Goal: Task Accomplishment & Management: Manage account settings

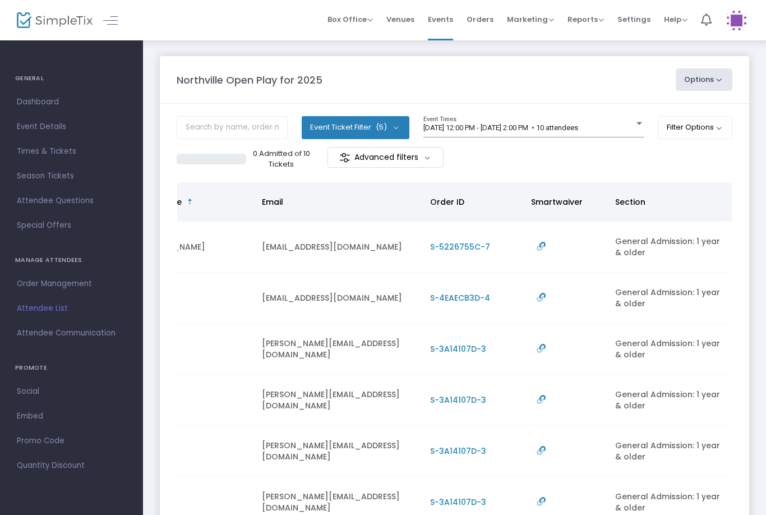
scroll to position [0, 314]
click at [550, 124] on span "[DATE] 12:00 PM - [DATE] 2:00 PM • 10 attendees" at bounding box center [500, 127] width 155 height 8
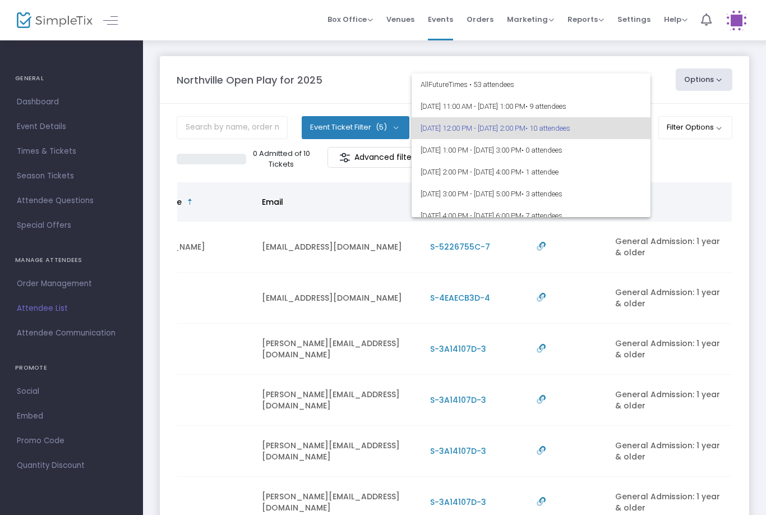
click at [707, 151] on div at bounding box center [383, 257] width 766 height 515
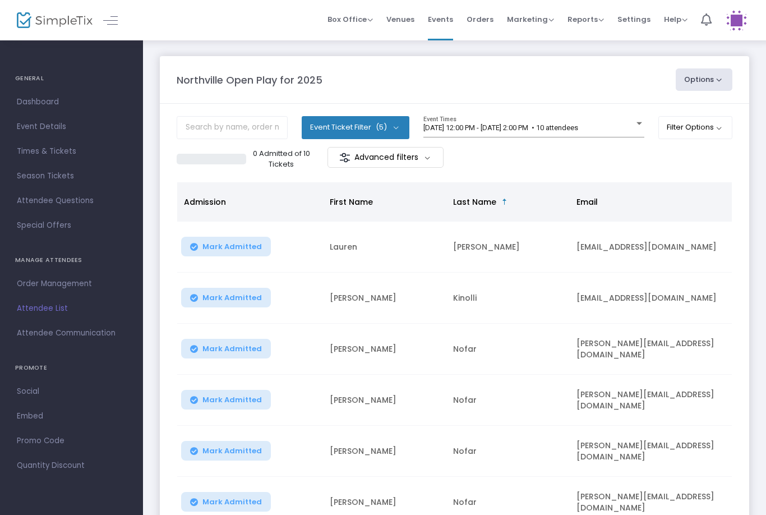
click at [578, 123] on span "[DATE] 12:00 PM - [DATE] 2:00 PM • 10 attendees" at bounding box center [500, 127] width 155 height 8
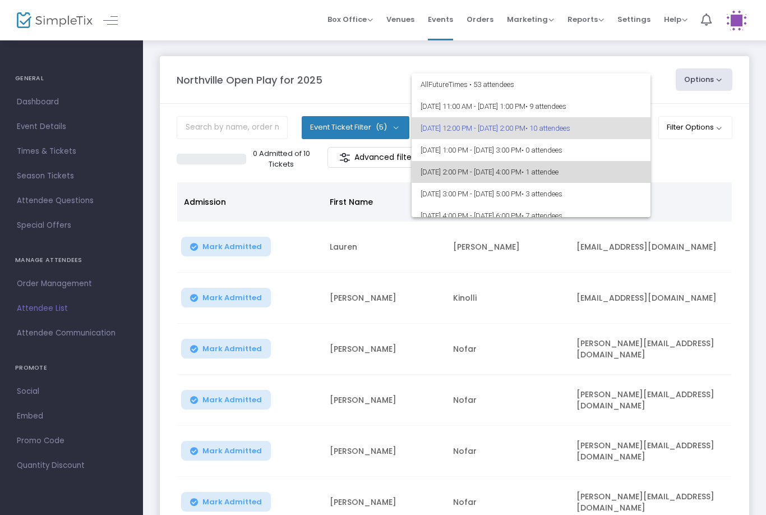
click at [558, 172] on span "• 1 attendee" at bounding box center [539, 172] width 37 height 8
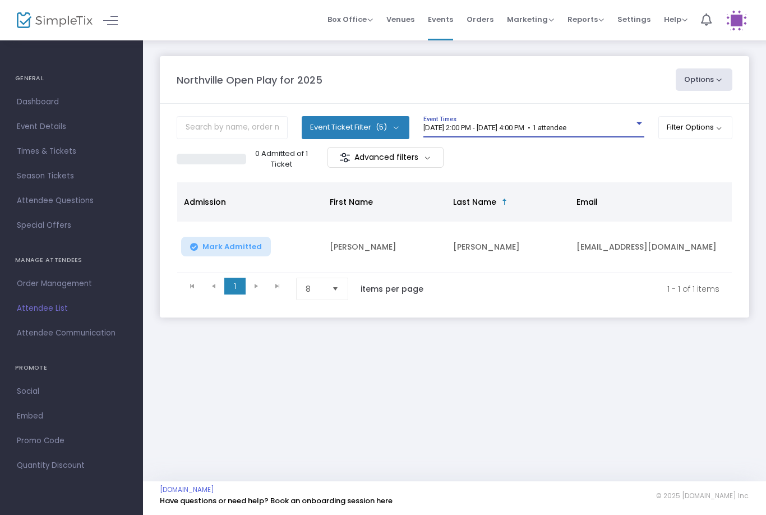
click at [601, 118] on div "8/23/2025 @ 2:00 PM - 8/23/2025 @ 4:00 PM • 1 attendee Event Times" at bounding box center [533, 126] width 221 height 21
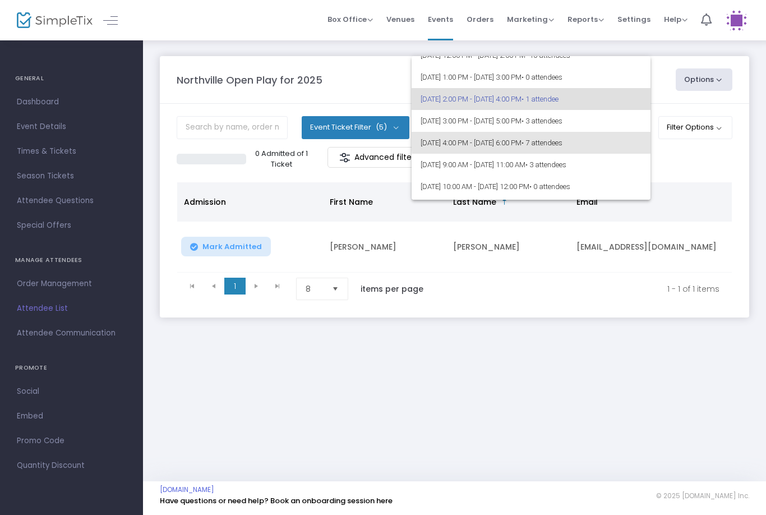
scroll to position [55, 0]
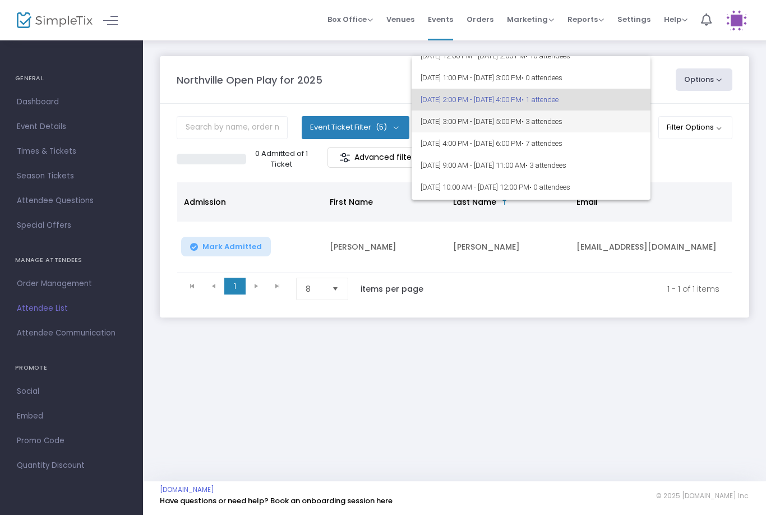
click at [611, 126] on span "8/23/2025 @ 3:00 PM - 8/23/2025 @ 5:00 PM • 3 attendees" at bounding box center [530, 121] width 221 height 22
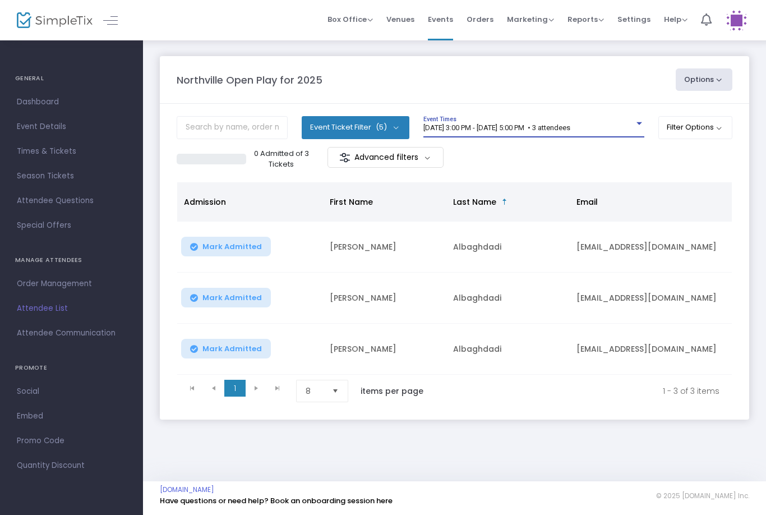
click at [581, 116] on div "8/23/2025 @ 3:00 PM - 8/23/2025 @ 5:00 PM • 3 attendees Event Times" at bounding box center [533, 126] width 221 height 21
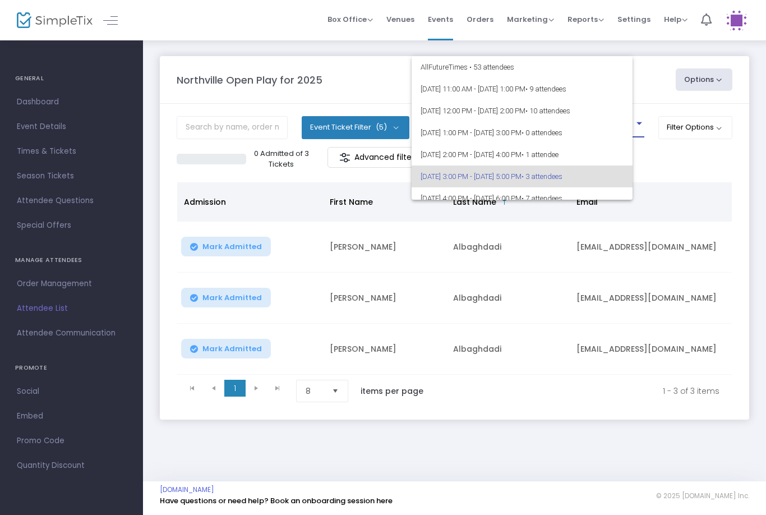
scroll to position [48, 0]
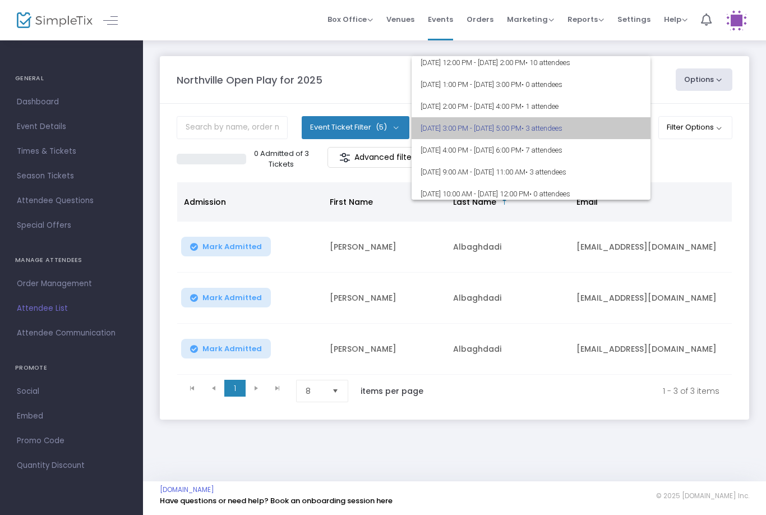
click at [562, 124] on span "• 3 attendees" at bounding box center [541, 128] width 41 height 8
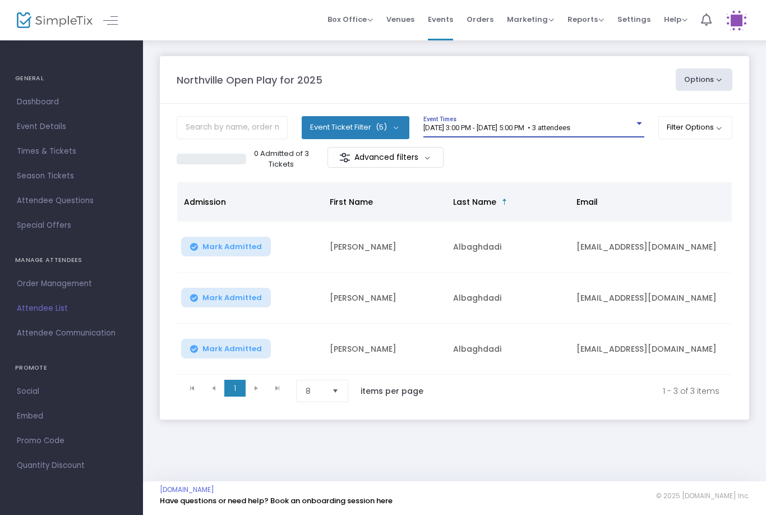
click at [570, 132] on span "8/23/2025 @ 3:00 PM - 8/23/2025 @ 5:00 PM • 3 attendees" at bounding box center [496, 127] width 147 height 8
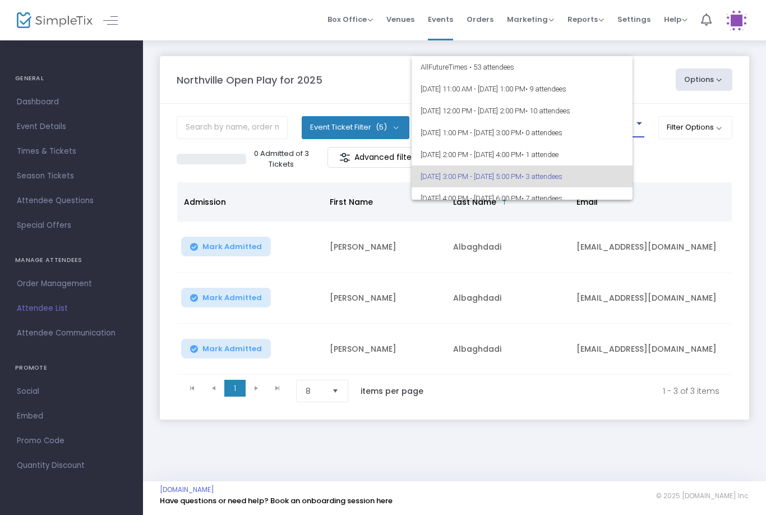
click at [562, 172] on span "• 3 attendees" at bounding box center [541, 176] width 41 height 8
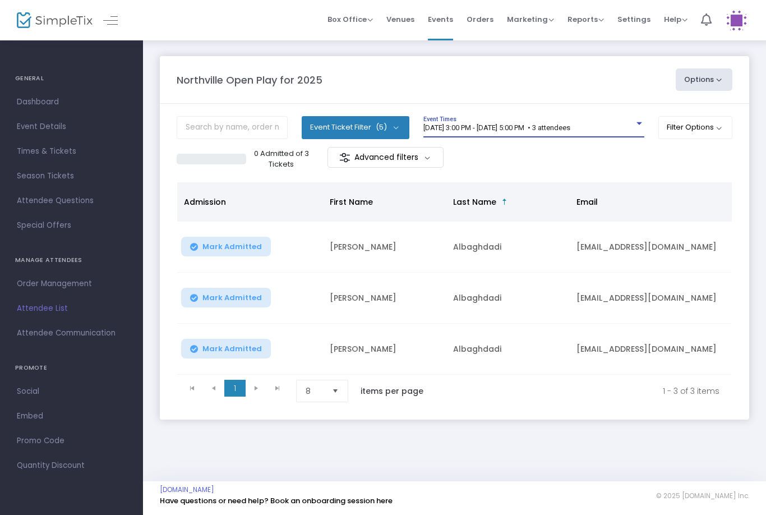
click at [570, 124] on span "8/23/2025 @ 3:00 PM - 8/23/2025 @ 5:00 PM • 3 attendees" at bounding box center [496, 127] width 147 height 8
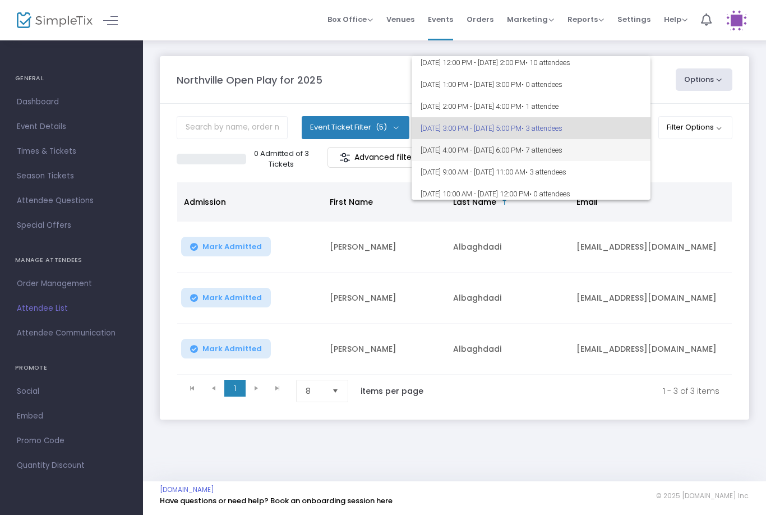
click at [562, 153] on span "• 7 attendees" at bounding box center [541, 150] width 41 height 8
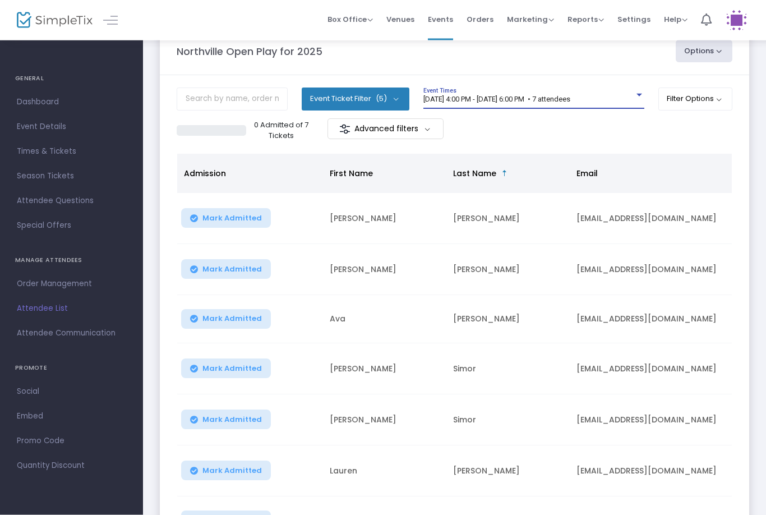
scroll to position [0, 0]
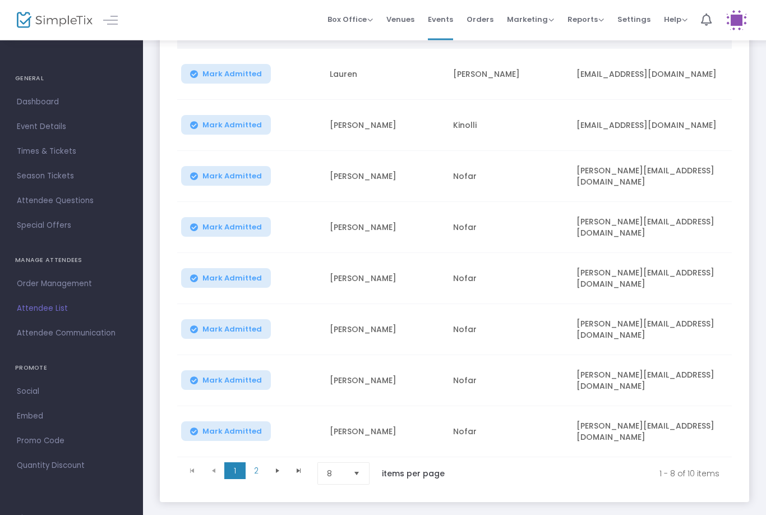
scroll to position [174, 0]
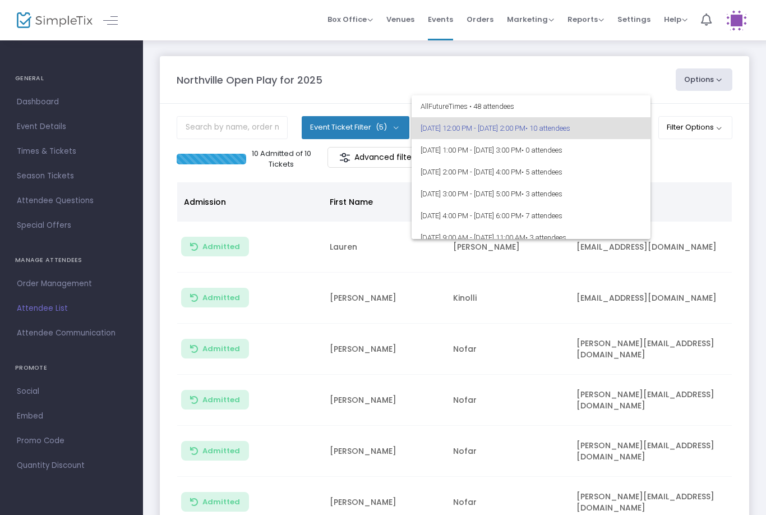
scroll to position [46, 0]
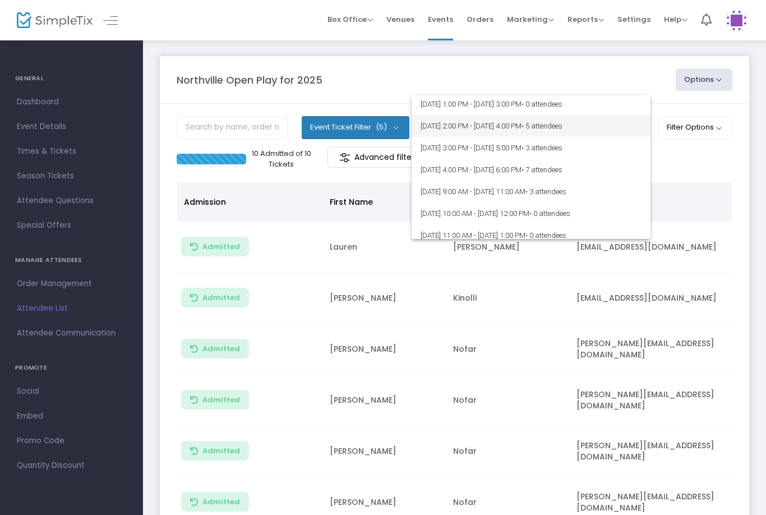
click at [518, 134] on span "8/23/2025 @ 2:00 PM - 8/23/2025 @ 4:00 PM • 5 attendees" at bounding box center [530, 126] width 221 height 22
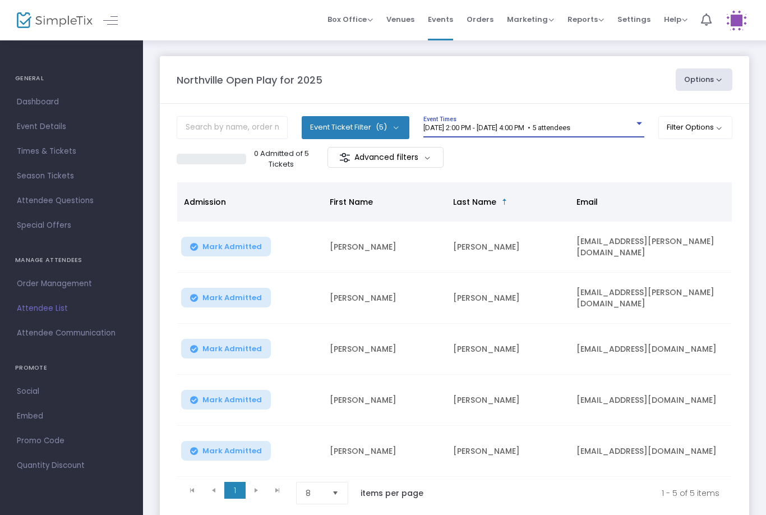
scroll to position [0, 0]
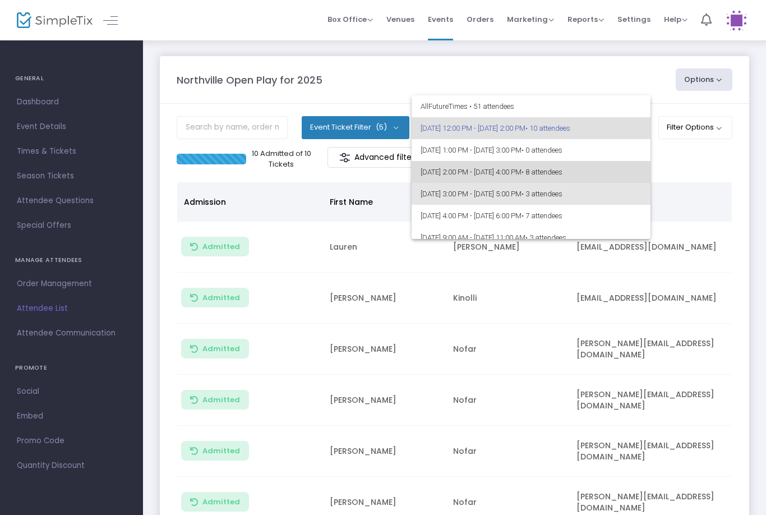
click at [562, 168] on span "• 8 attendees" at bounding box center [541, 172] width 41 height 8
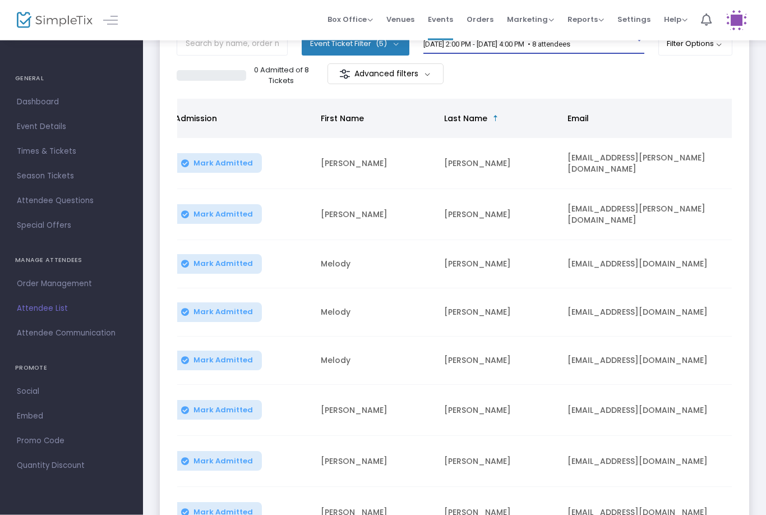
scroll to position [182, 0]
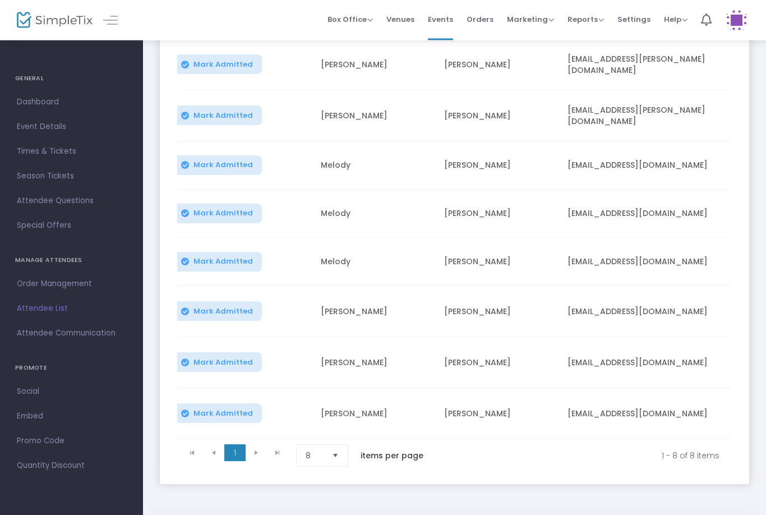
click at [334, 447] on span "Select" at bounding box center [335, 456] width 18 height 18
click at [329, 488] on li "25" at bounding box center [324, 495] width 54 height 22
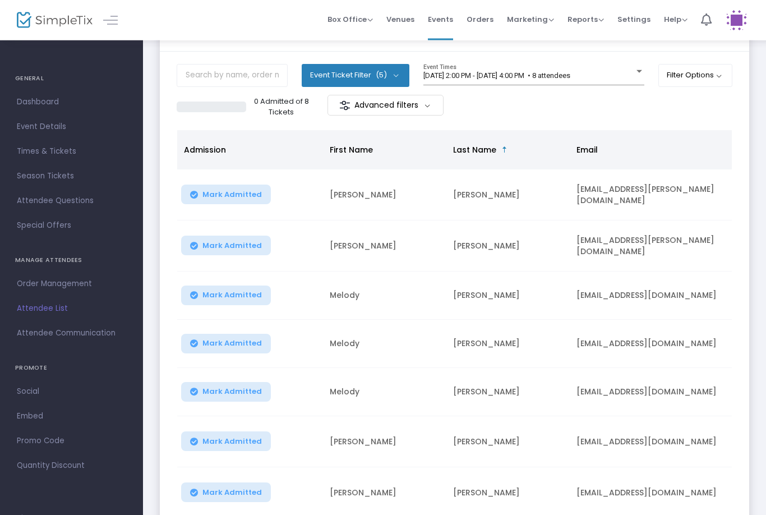
scroll to position [54, 0]
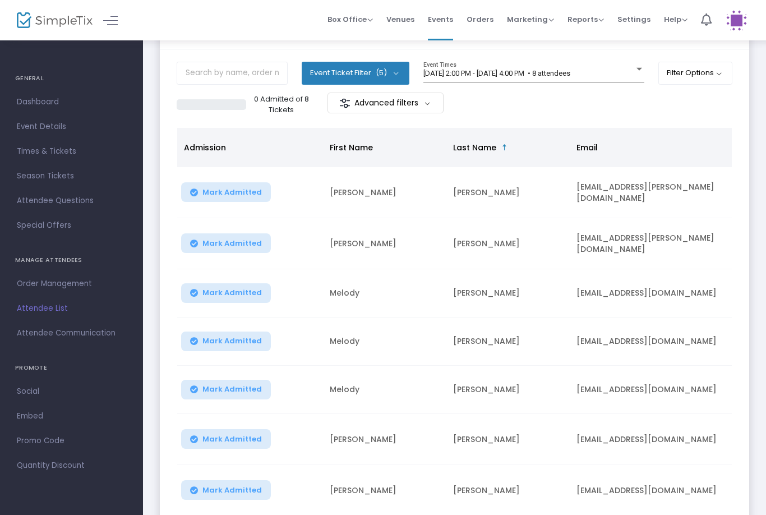
click at [555, 70] on span "[DATE] 2:00 PM - [DATE] 4:00 PM • 8 attendees" at bounding box center [496, 73] width 147 height 8
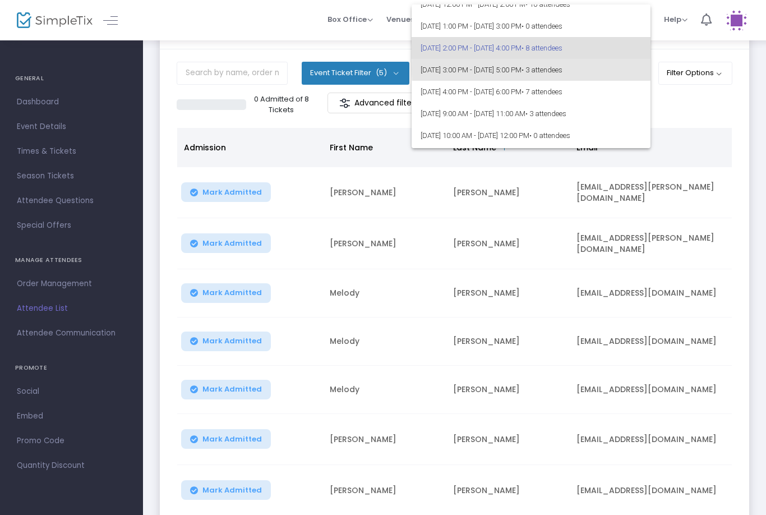
scroll to position [33, 0]
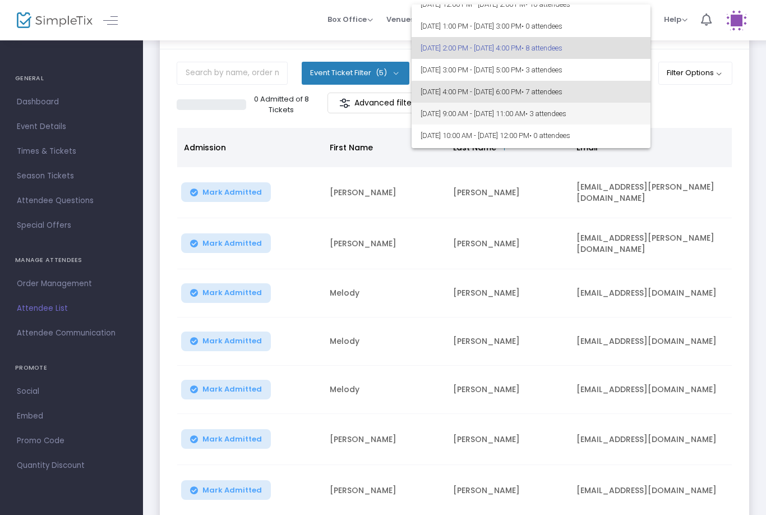
click at [585, 103] on span "8/25/2025 @ 9:00 AM - 8/25/2025 @ 11:00 AM • 3 attendees" at bounding box center [530, 114] width 221 height 22
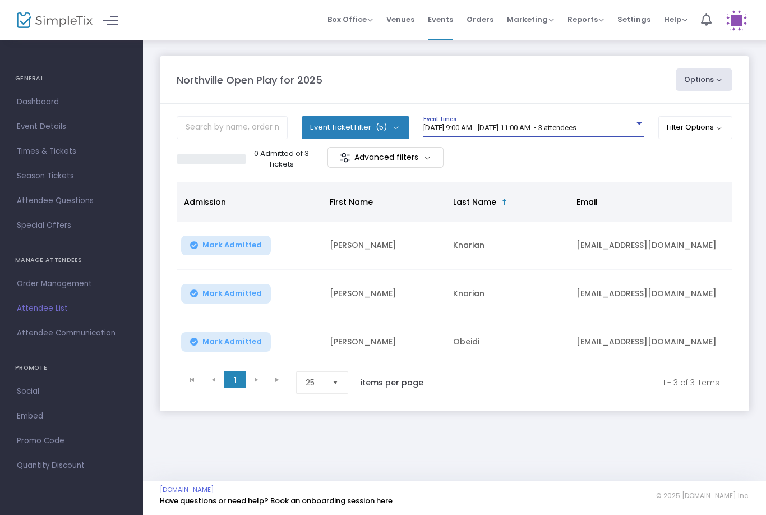
scroll to position [0, 0]
click at [548, 129] on span "8/25/2025 @ 9:00 AM - 8/25/2025 @ 11:00 AM • 3 attendees" at bounding box center [499, 127] width 153 height 8
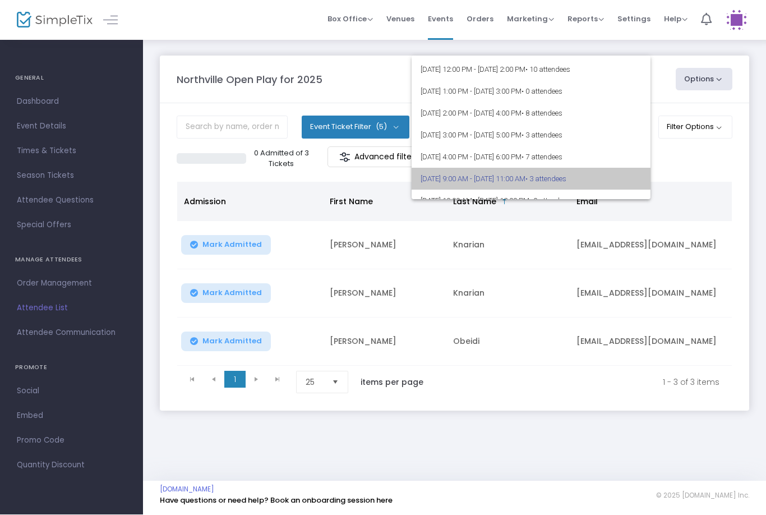
scroll to position [1, 0]
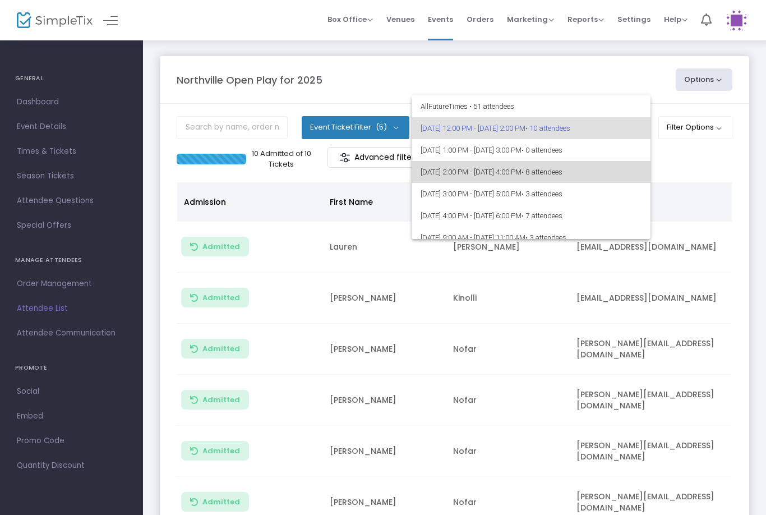
click at [562, 175] on span "• 8 attendees" at bounding box center [541, 172] width 41 height 8
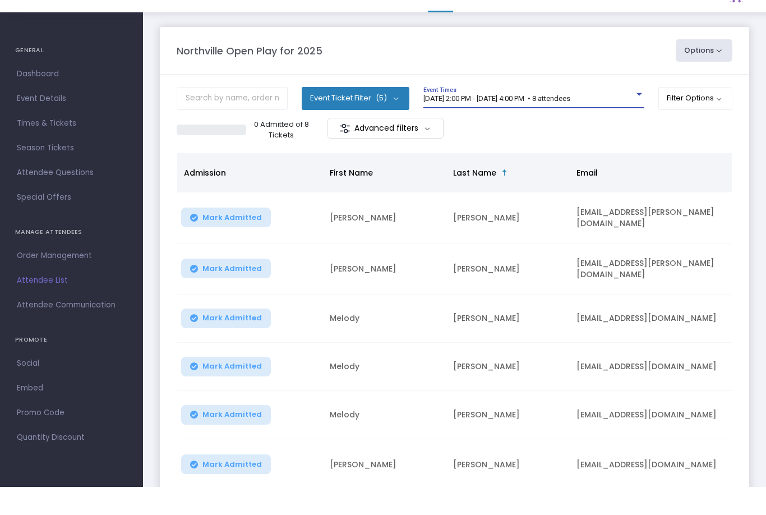
scroll to position [33, 0]
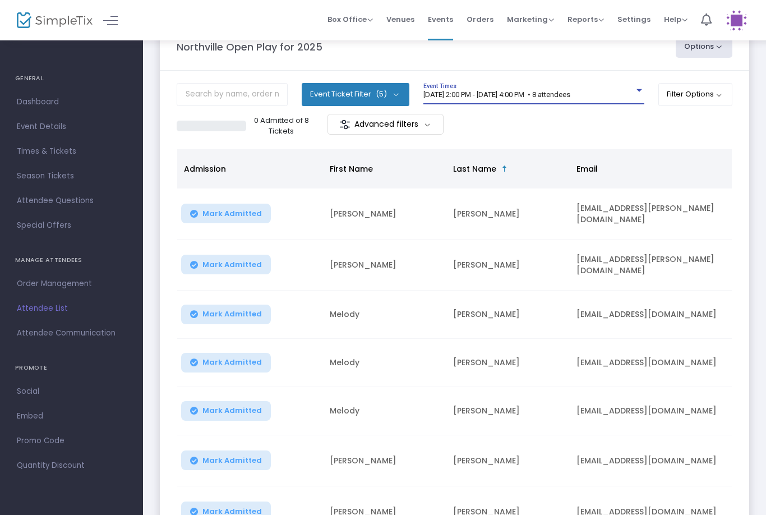
click at [650, 124] on div "0 Admitted of 8 Tickets Advanced filters" at bounding box center [454, 126] width 555 height 24
click at [570, 98] on span "[DATE] 2:00 PM - [DATE] 4:00 PM • 8 attendees" at bounding box center [496, 94] width 147 height 8
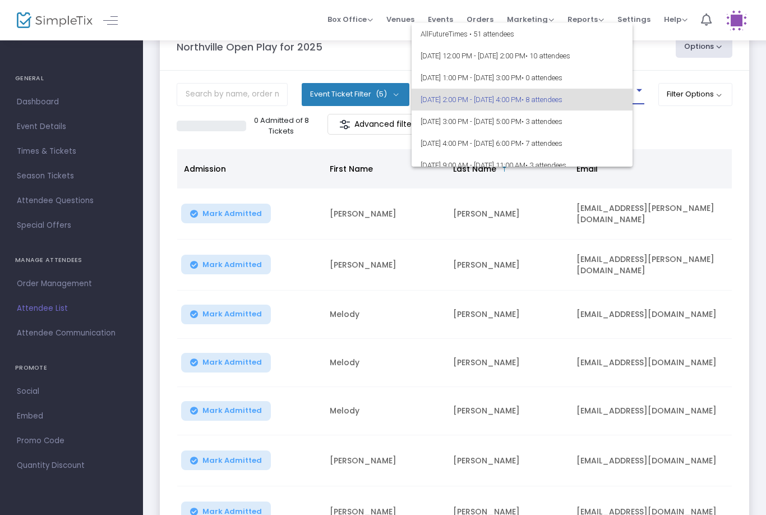
scroll to position [4, 0]
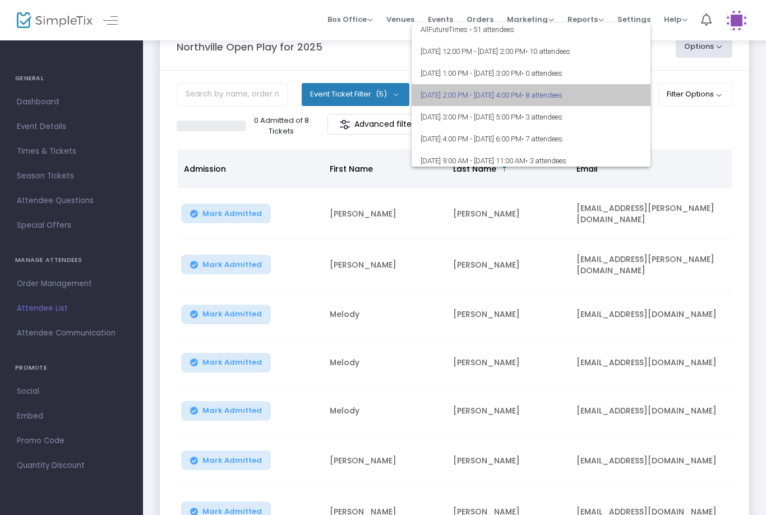
click at [562, 93] on span "• 8 attendees" at bounding box center [541, 95] width 41 height 8
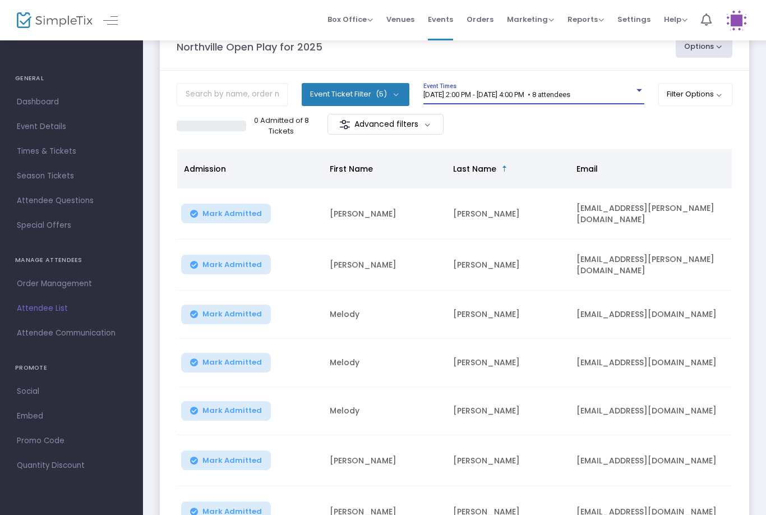
click at [613, 120] on div "0 Admitted of 8 Tickets Advanced filters" at bounding box center [454, 126] width 555 height 24
click at [570, 98] on span "[DATE] 2:00 PM - [DATE] 4:00 PM • 8 attendees" at bounding box center [496, 94] width 147 height 8
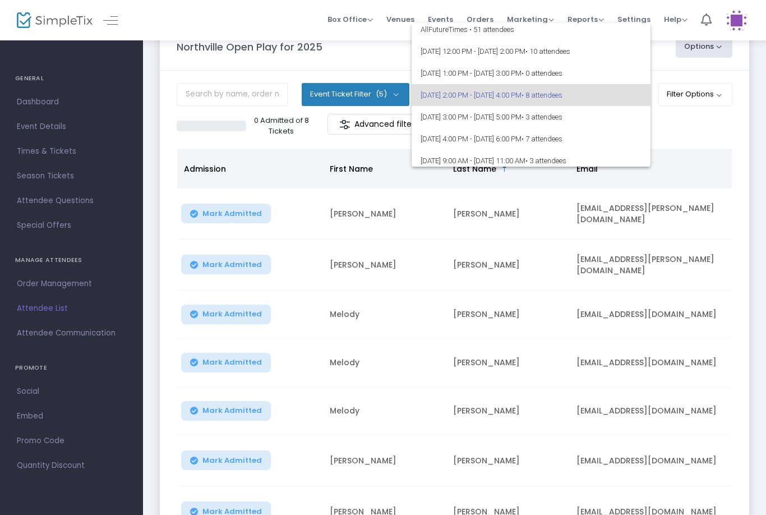
click at [721, 242] on div at bounding box center [383, 257] width 766 height 515
